Goal: Task Accomplishment & Management: Use online tool/utility

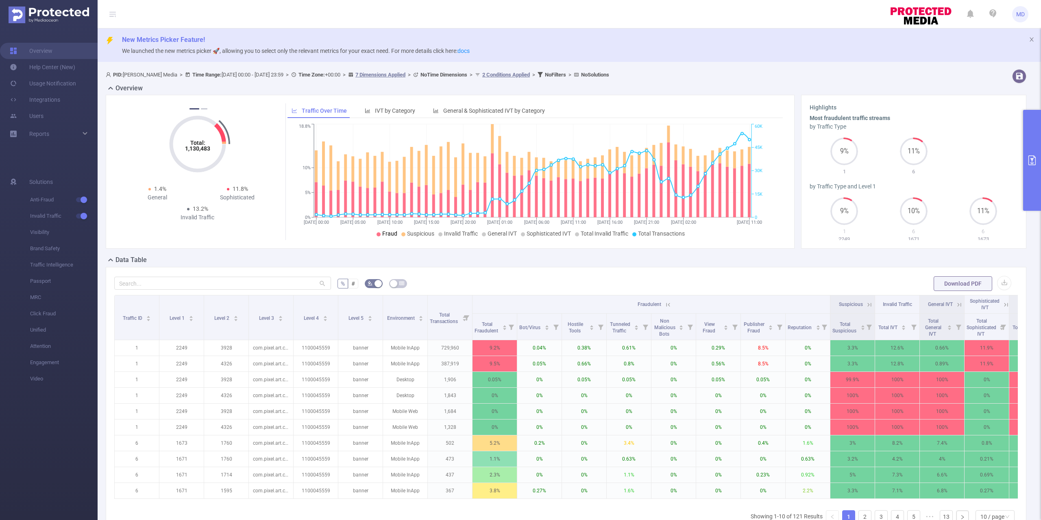
click at [1031, 155] on icon "primary" at bounding box center [1032, 160] width 7 height 10
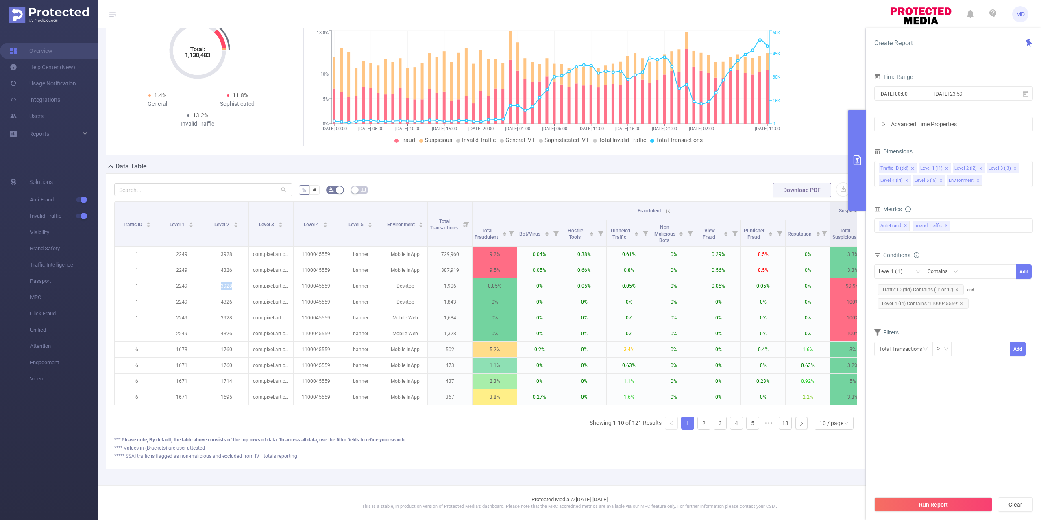
scroll to position [0, 23]
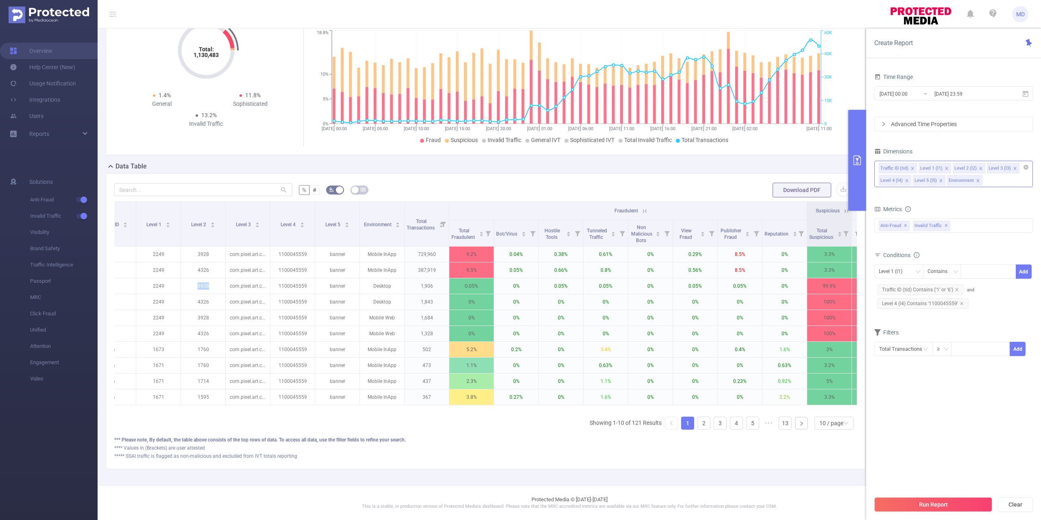
click at [1014, 170] on icon "icon: close" at bounding box center [1015, 168] width 4 height 4
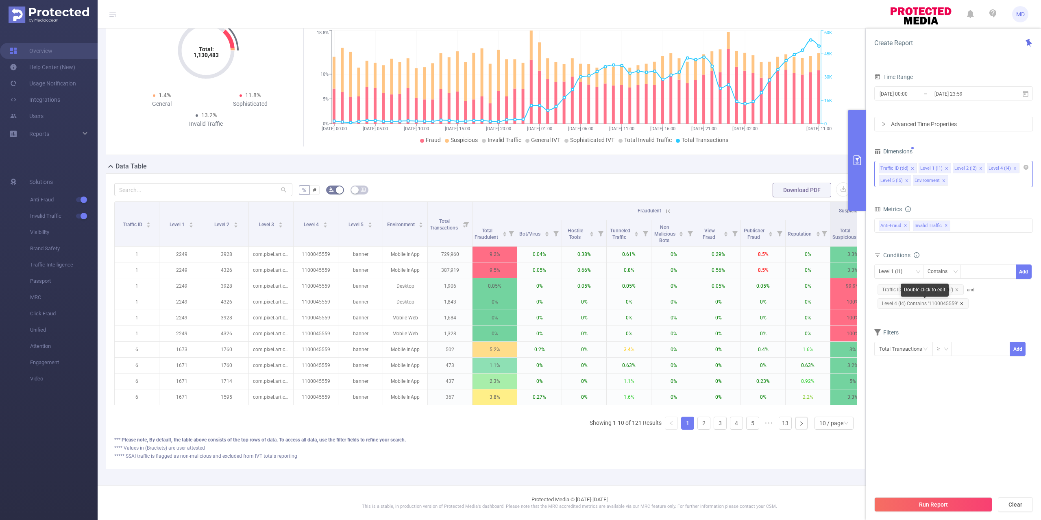
click at [962, 305] on icon "icon: close" at bounding box center [962, 303] width 4 height 4
click at [944, 181] on icon "icon: close" at bounding box center [943, 180] width 3 height 3
click at [907, 181] on icon "icon: close" at bounding box center [907, 181] width 4 height 4
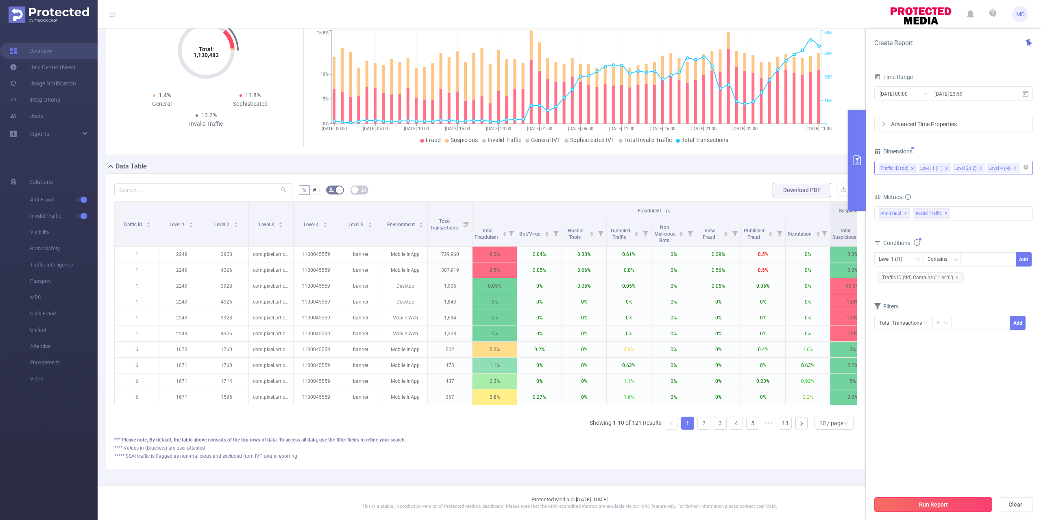
click at [931, 504] on button "Run Report" at bounding box center [933, 504] width 118 height 15
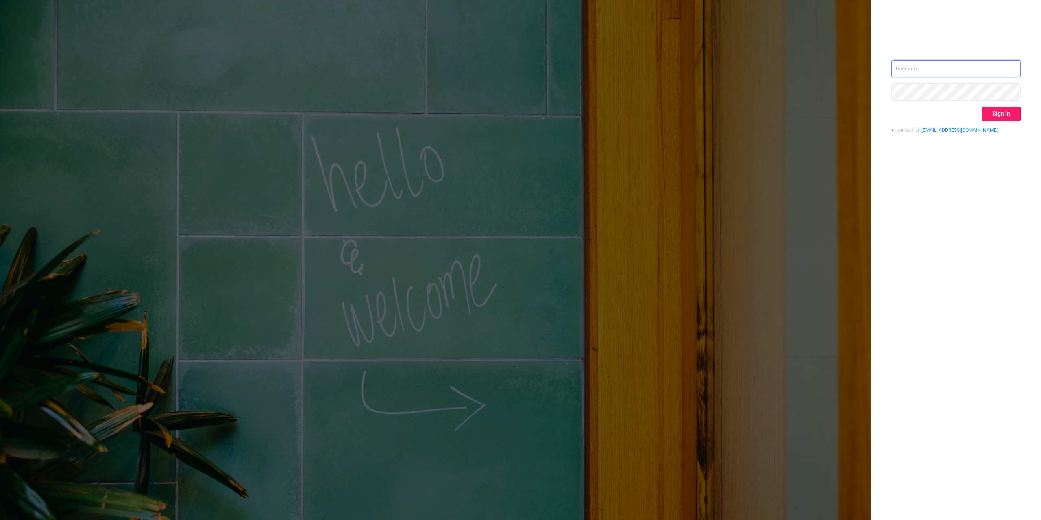
type input "[PERSON_NAME][EMAIL_ADDRESS][DOMAIN_NAME]"
click at [1001, 118] on button "Sign in" at bounding box center [1001, 114] width 39 height 15
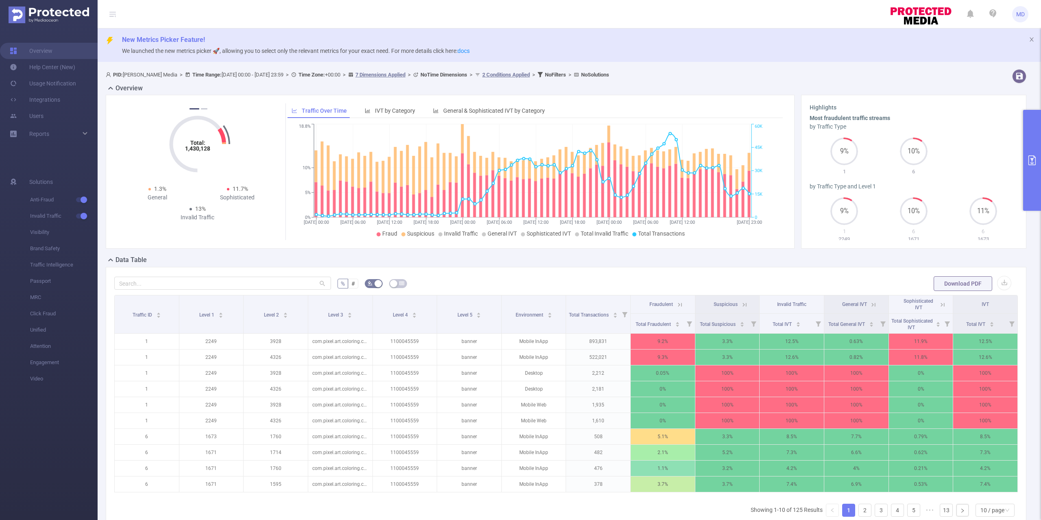
click at [1025, 200] on button "primary" at bounding box center [1032, 160] width 18 height 101
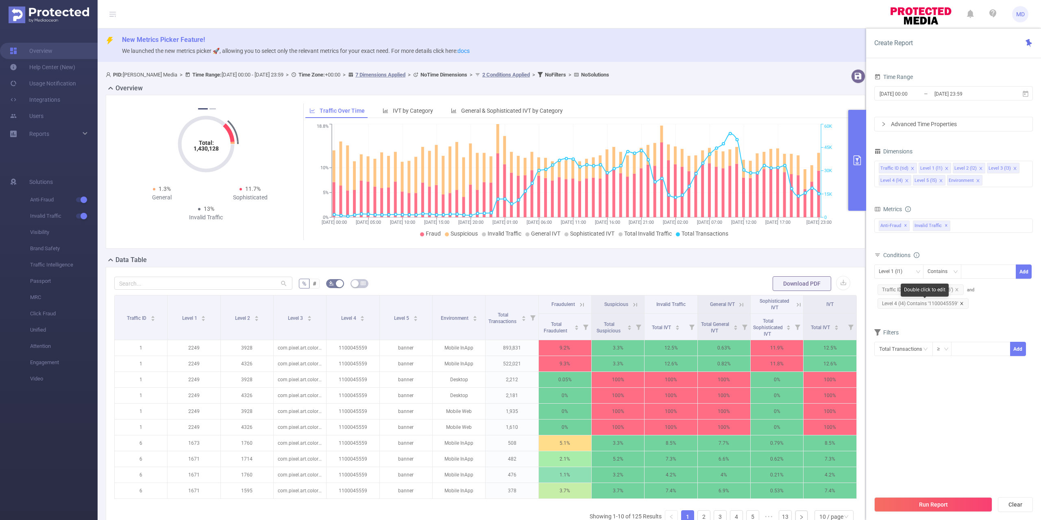
click at [962, 305] on icon "icon: close" at bounding box center [961, 303] width 3 height 3
click at [942, 181] on icon "icon: close" at bounding box center [941, 181] width 4 height 4
click at [942, 181] on icon "icon: close" at bounding box center [944, 181] width 4 height 4
click at [1015, 172] on span at bounding box center [1015, 168] width 4 height 9
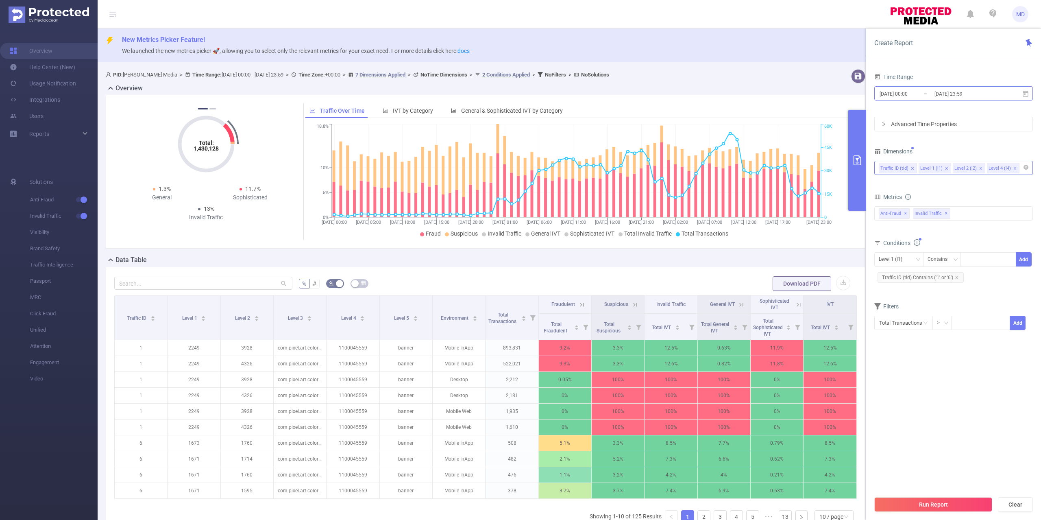
click at [951, 95] on input "[DATE] 23:59" at bounding box center [967, 93] width 66 height 11
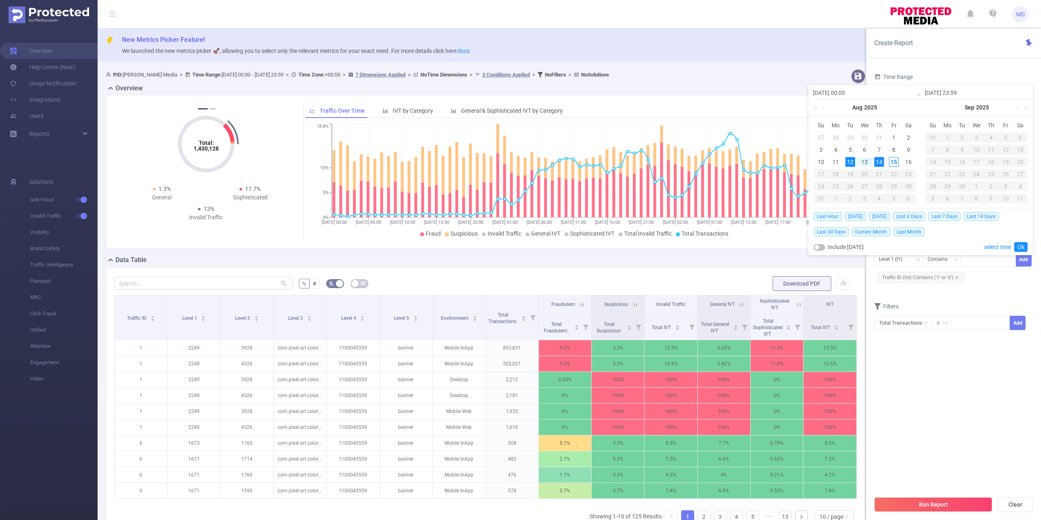
drag, startPoint x: 854, startPoint y: 164, endPoint x: 880, endPoint y: 160, distance: 26.2
click at [855, 163] on div "12" at bounding box center [851, 162] width 10 height 10
click at [892, 160] on div "15" at bounding box center [894, 162] width 10 height 10
type input "[DATE] 23:59"
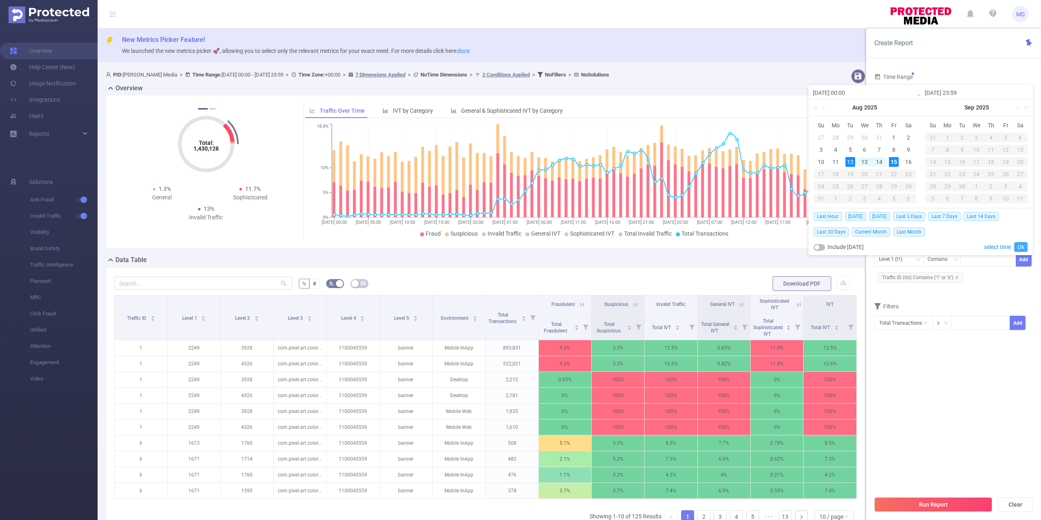
click at [1025, 249] on link "Ok" at bounding box center [1020, 247] width 13 height 10
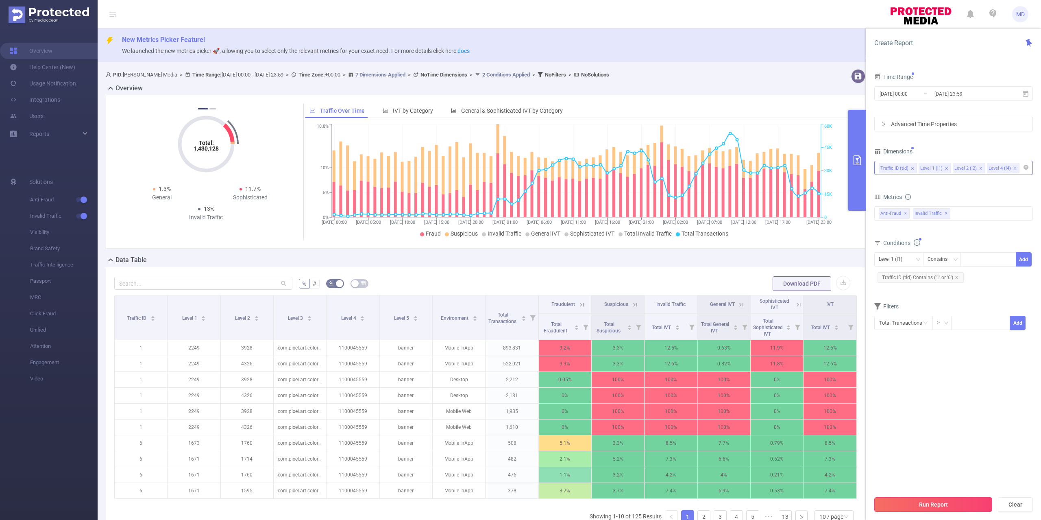
click at [953, 503] on button "Run Report" at bounding box center [933, 504] width 118 height 15
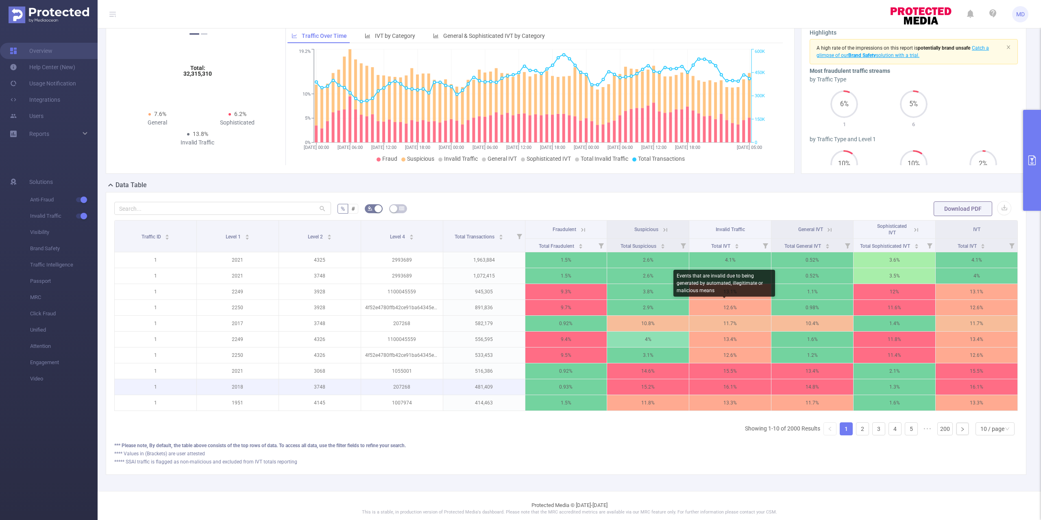
scroll to position [91, 0]
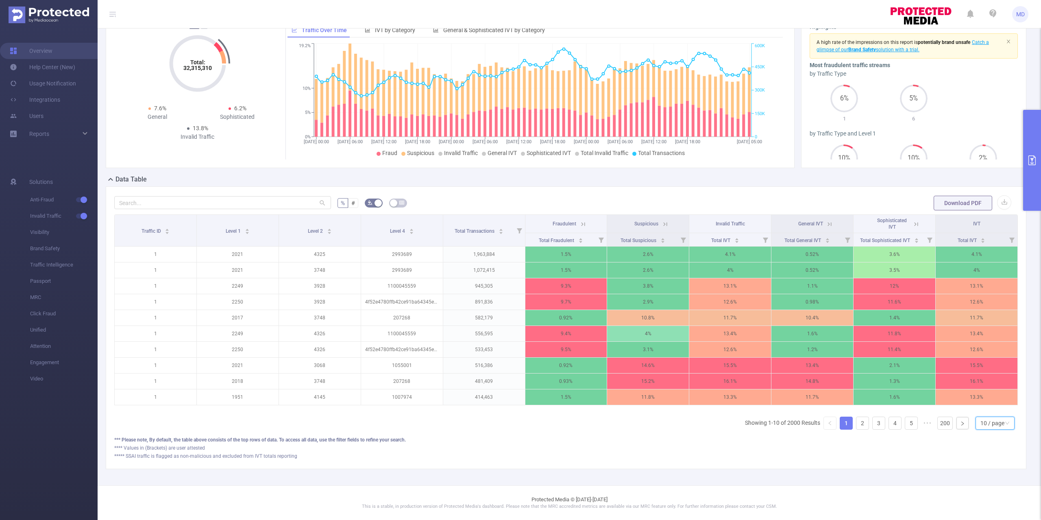
click at [994, 417] on div "10 / page" at bounding box center [993, 423] width 24 height 12
click at [988, 412] on li "50 / page" at bounding box center [986, 418] width 39 height 13
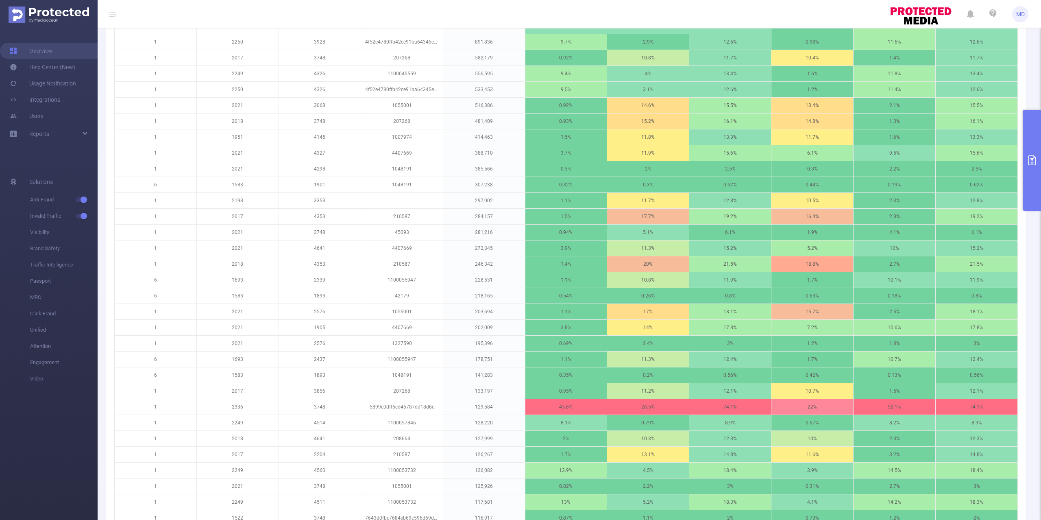
scroll to position [362, 0]
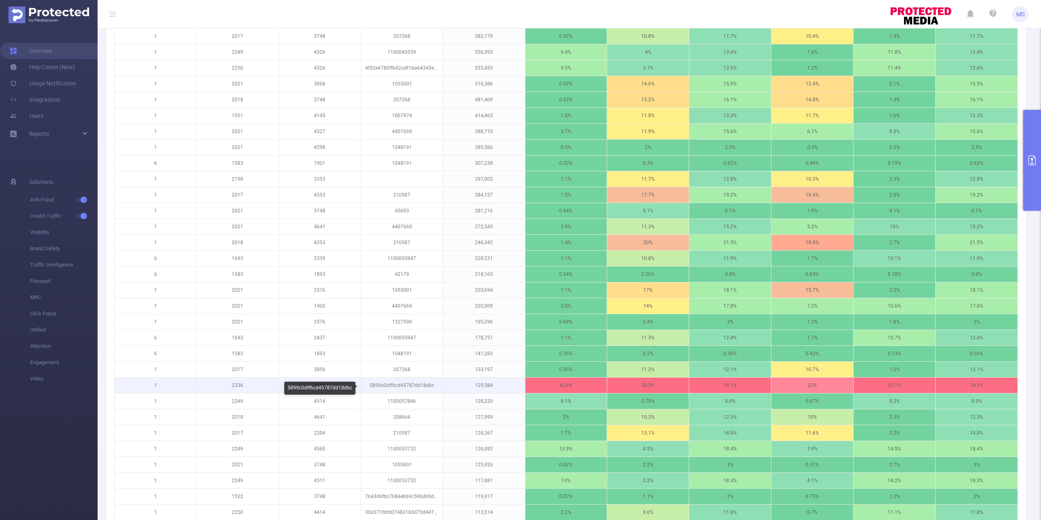
click at [394, 389] on p "5899c0dff6cd45787dd18d6c" at bounding box center [402, 384] width 82 height 15
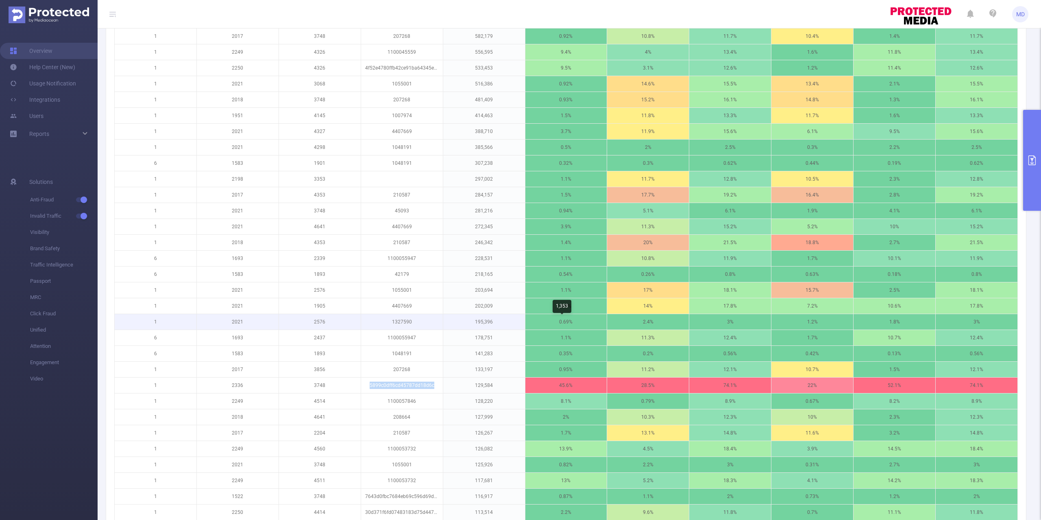
copy p "5899c0dff6cd45787dd18d6c"
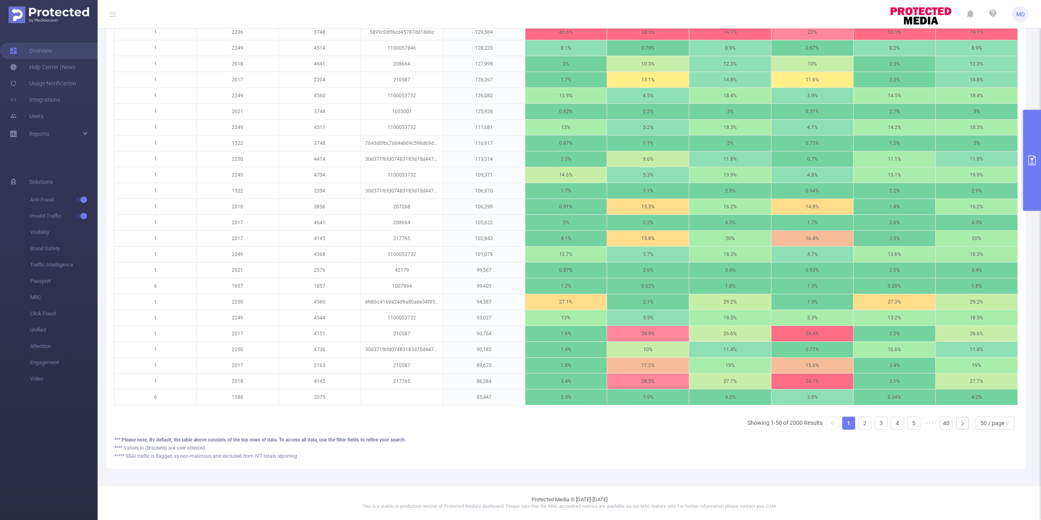
scroll to position [731, 0]
click at [859, 420] on link "2" at bounding box center [865, 423] width 12 height 12
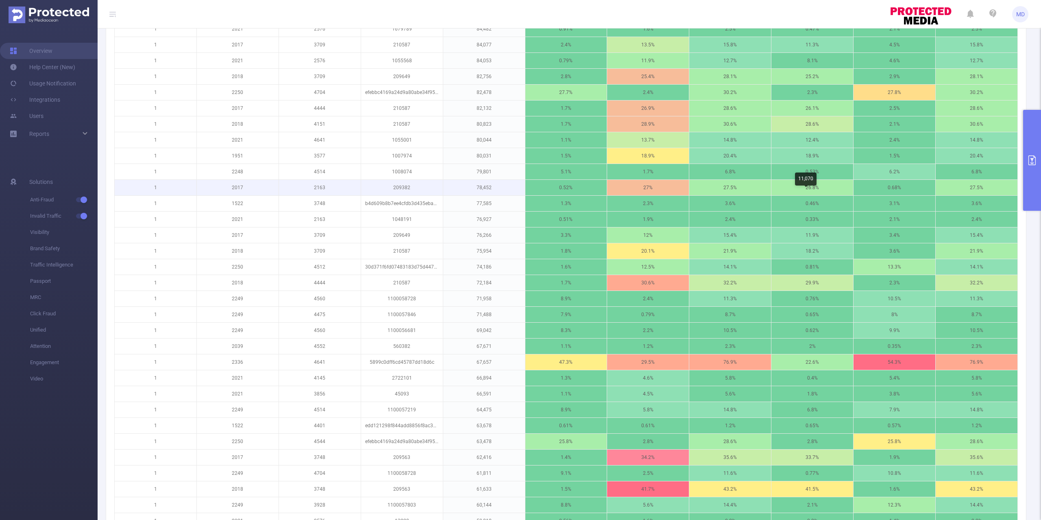
scroll to position [297, 0]
